Goal: Task Accomplishment & Management: Manage account settings

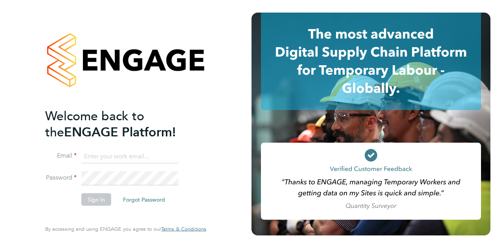
click at [121, 157] on input at bounding box center [129, 156] width 97 height 14
type input "paul.norbury@wates.co.uk"
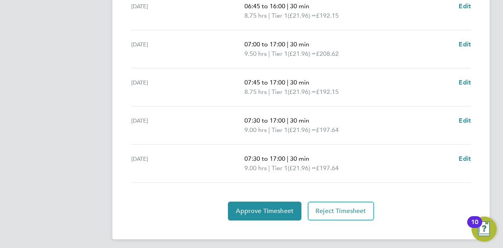
scroll to position [318, 0]
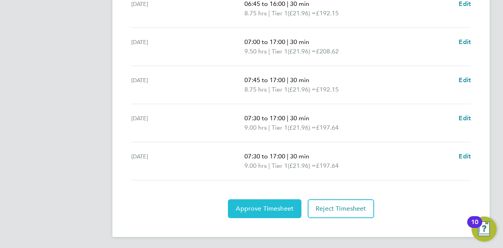
click at [268, 205] on span "Approve Timesheet" at bounding box center [265, 209] width 58 height 8
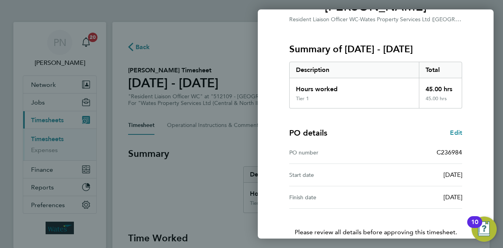
scroll to position [118, 0]
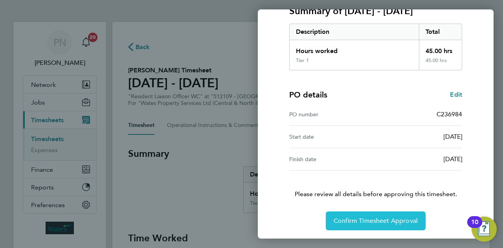
click at [355, 219] on span "Confirm Timesheet Approval" at bounding box center [375, 221] width 84 height 8
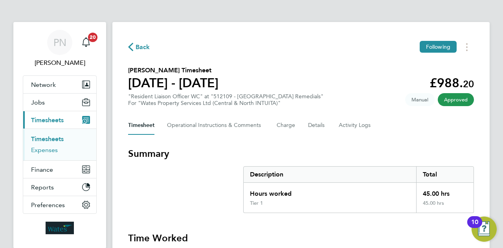
click at [45, 149] on link "Expenses" at bounding box center [44, 149] width 27 height 7
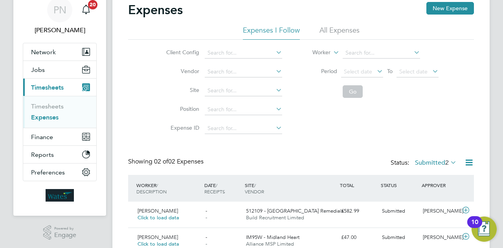
scroll to position [67, 0]
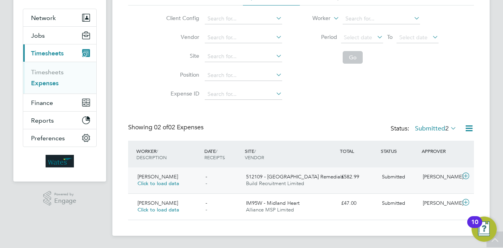
click at [283, 180] on span "Build Recruitment Limited" at bounding box center [275, 183] width 58 height 7
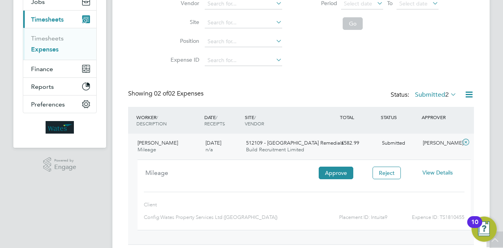
scroll to position [145, 0]
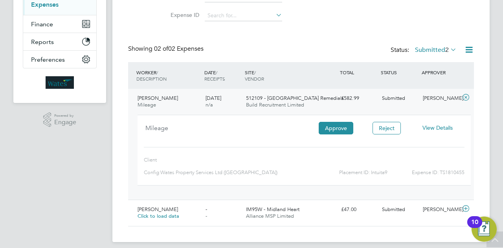
click at [443, 127] on span "View Details" at bounding box center [437, 127] width 30 height 7
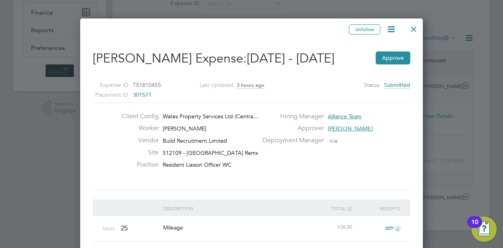
click at [412, 31] on div at bounding box center [413, 27] width 14 height 14
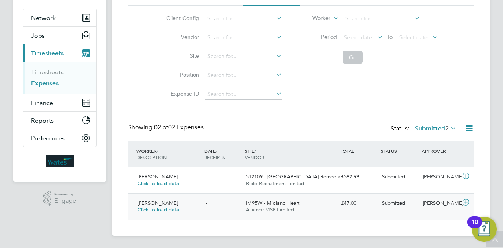
click at [278, 208] on span "Alliance MSP Limited" at bounding box center [270, 209] width 48 height 7
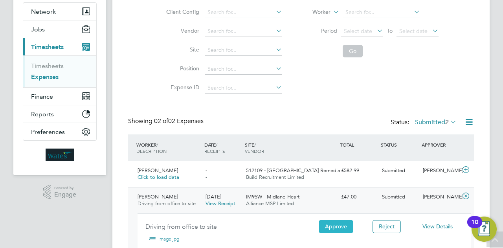
click at [331, 225] on button "Approve" at bounding box center [335, 226] width 35 height 13
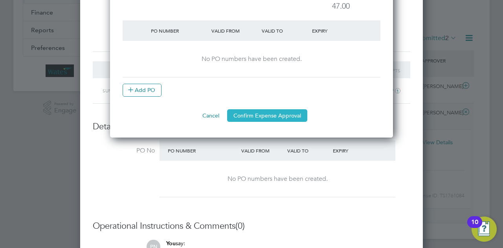
click at [273, 113] on button "Confirm Expense Approval" at bounding box center [267, 115] width 80 height 13
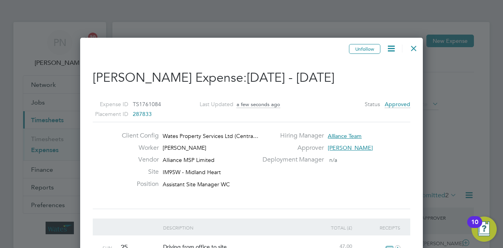
click at [413, 48] on div at bounding box center [413, 46] width 14 height 14
